Goal: Task Accomplishment & Management: Use online tool/utility

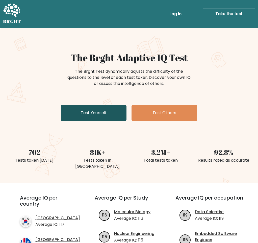
click at [93, 109] on link "Test Yourself" at bounding box center [94, 113] width 66 height 16
